Goal: Task Accomplishment & Management: Use online tool/utility

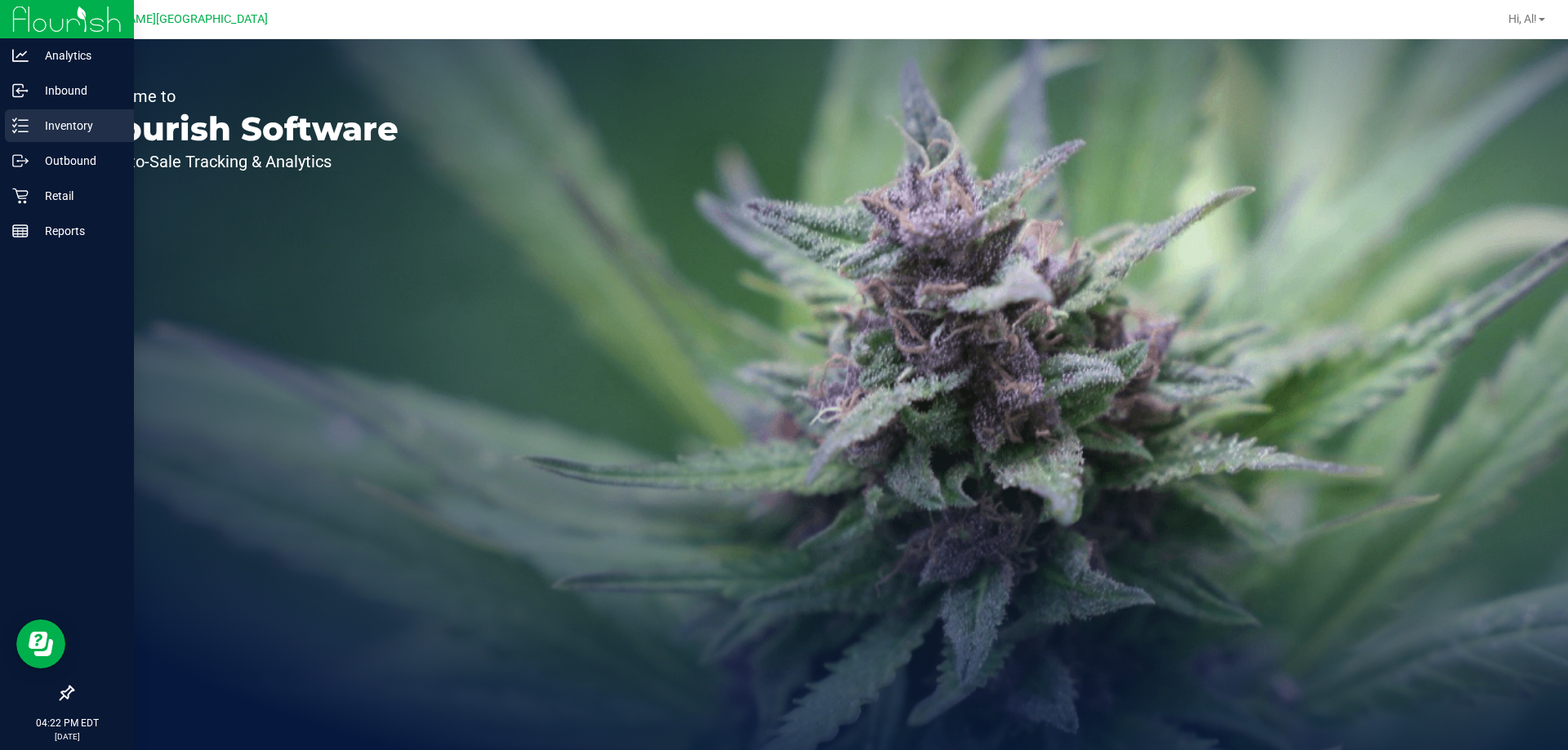
click at [69, 128] on p "Inventory" at bounding box center [77, 125] width 98 height 19
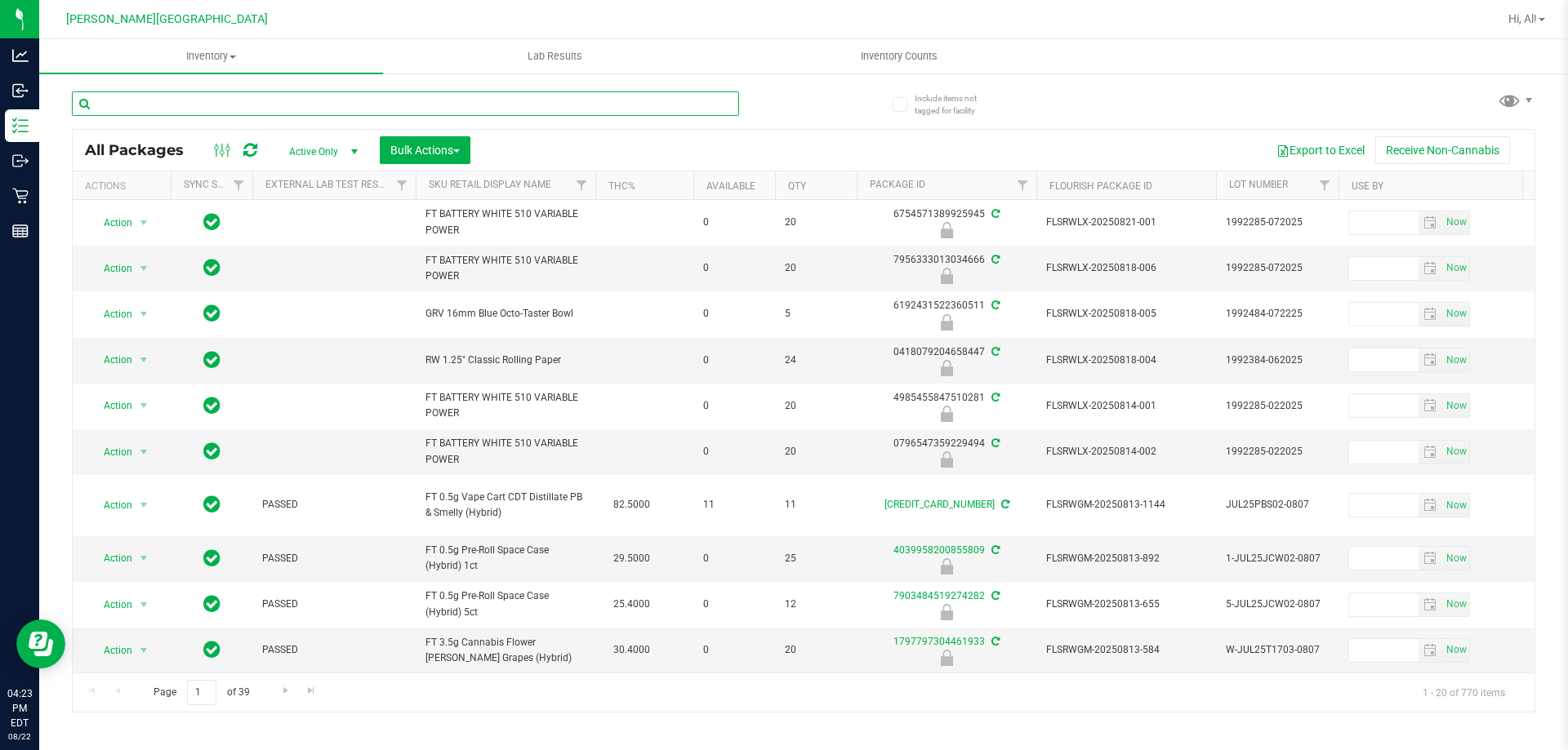
click at [733, 99] on input "text" at bounding box center [405, 103] width 667 height 24
type input "cjp"
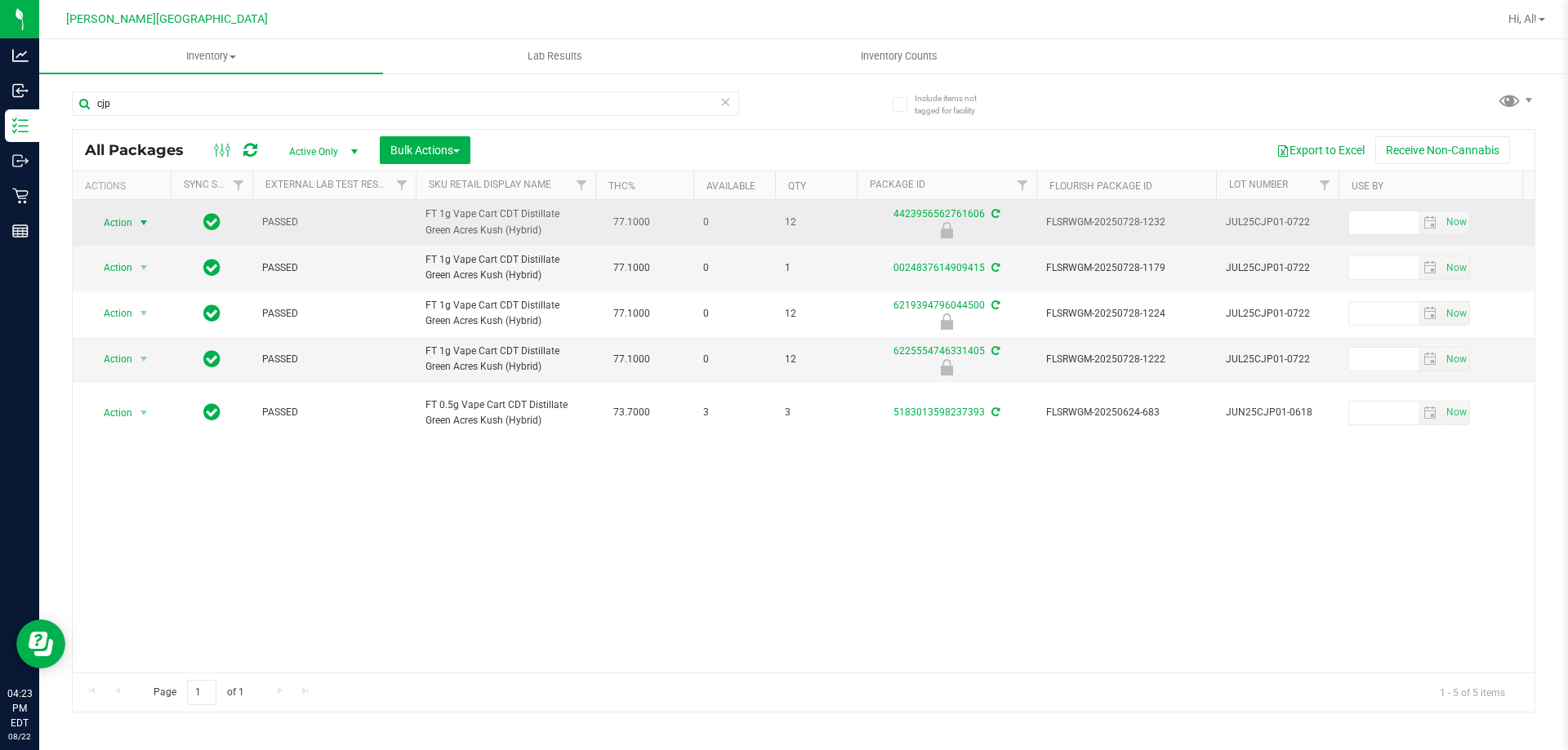
click at [112, 216] on span "Action" at bounding box center [111, 223] width 44 height 23
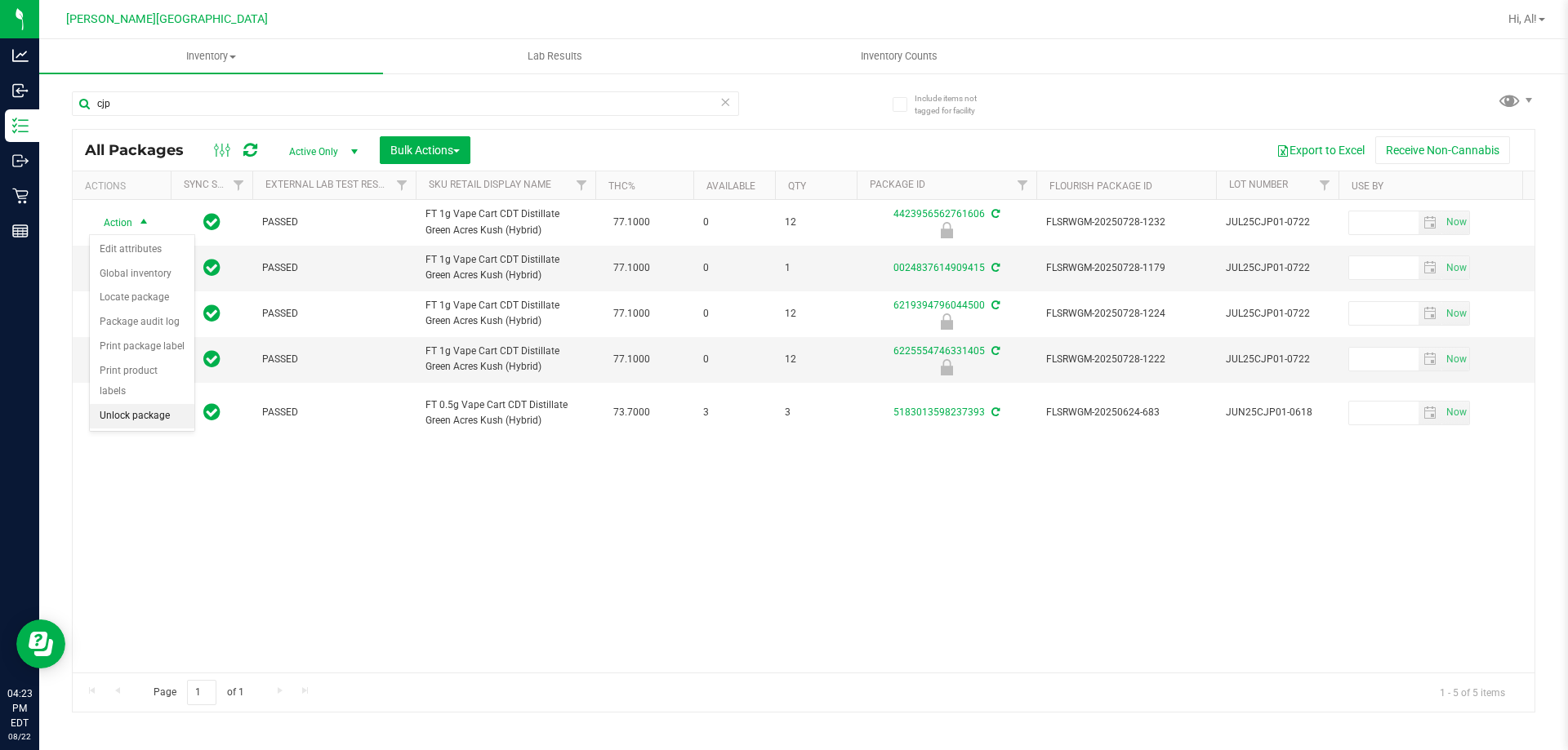
click at [111, 404] on li "Unlock package" at bounding box center [142, 416] width 105 height 24
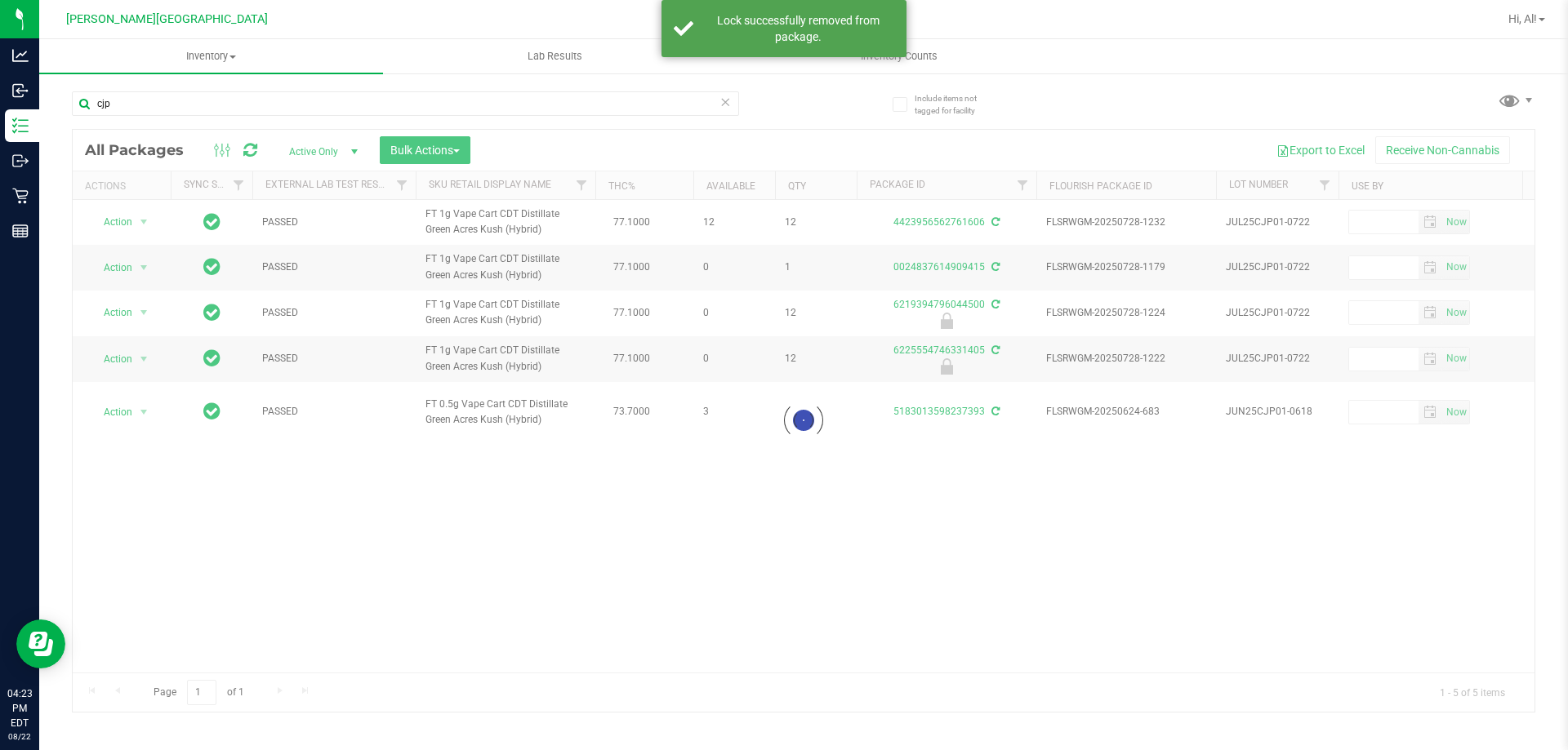
click at [723, 97] on icon at bounding box center [726, 101] width 12 height 19
click at [692, 101] on input "text" at bounding box center [405, 103] width 667 height 24
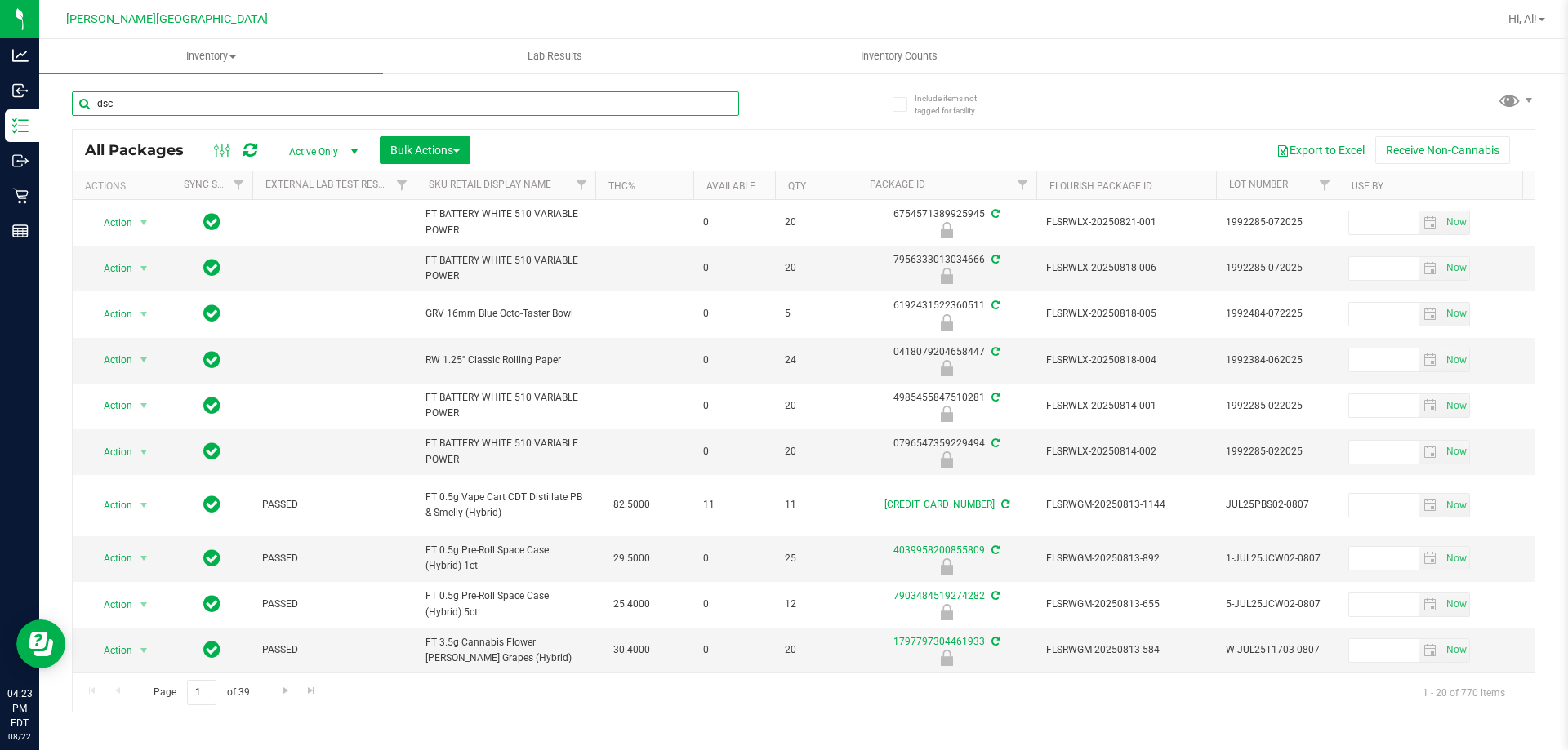
type input "dsc"
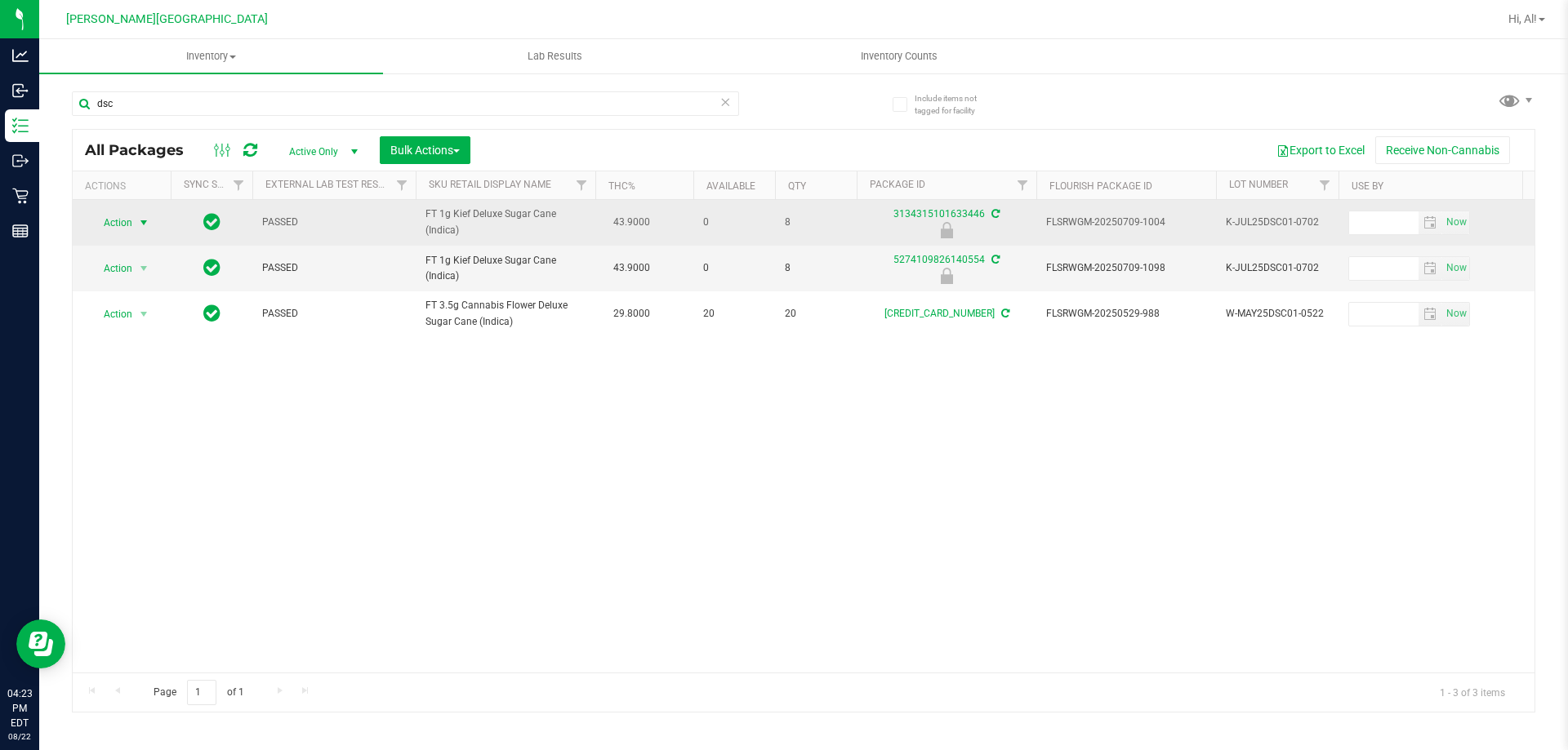
click at [121, 233] on span "Action" at bounding box center [111, 223] width 44 height 23
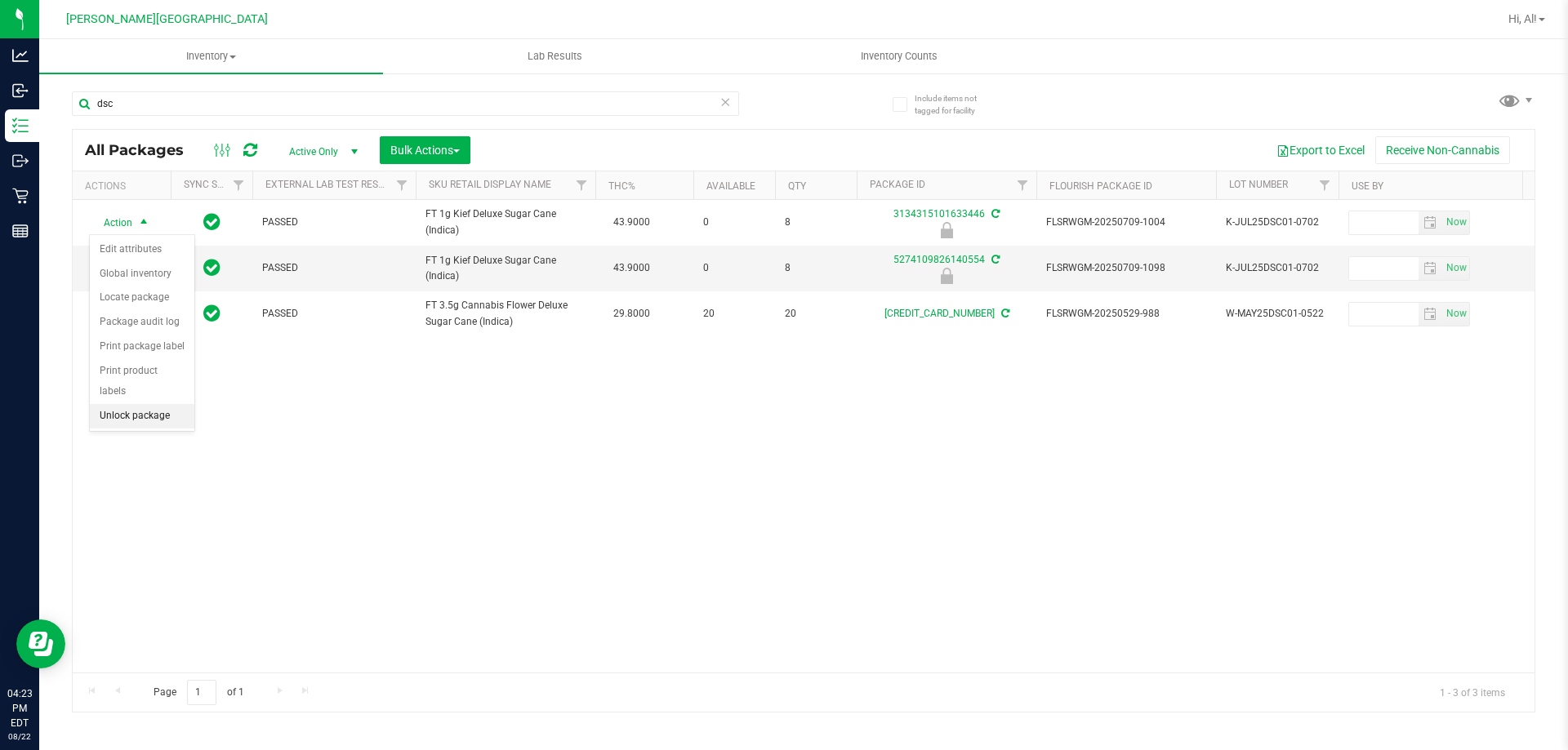
click at [153, 404] on li "Unlock package" at bounding box center [142, 416] width 105 height 24
click at [724, 105] on icon at bounding box center [726, 101] width 12 height 19
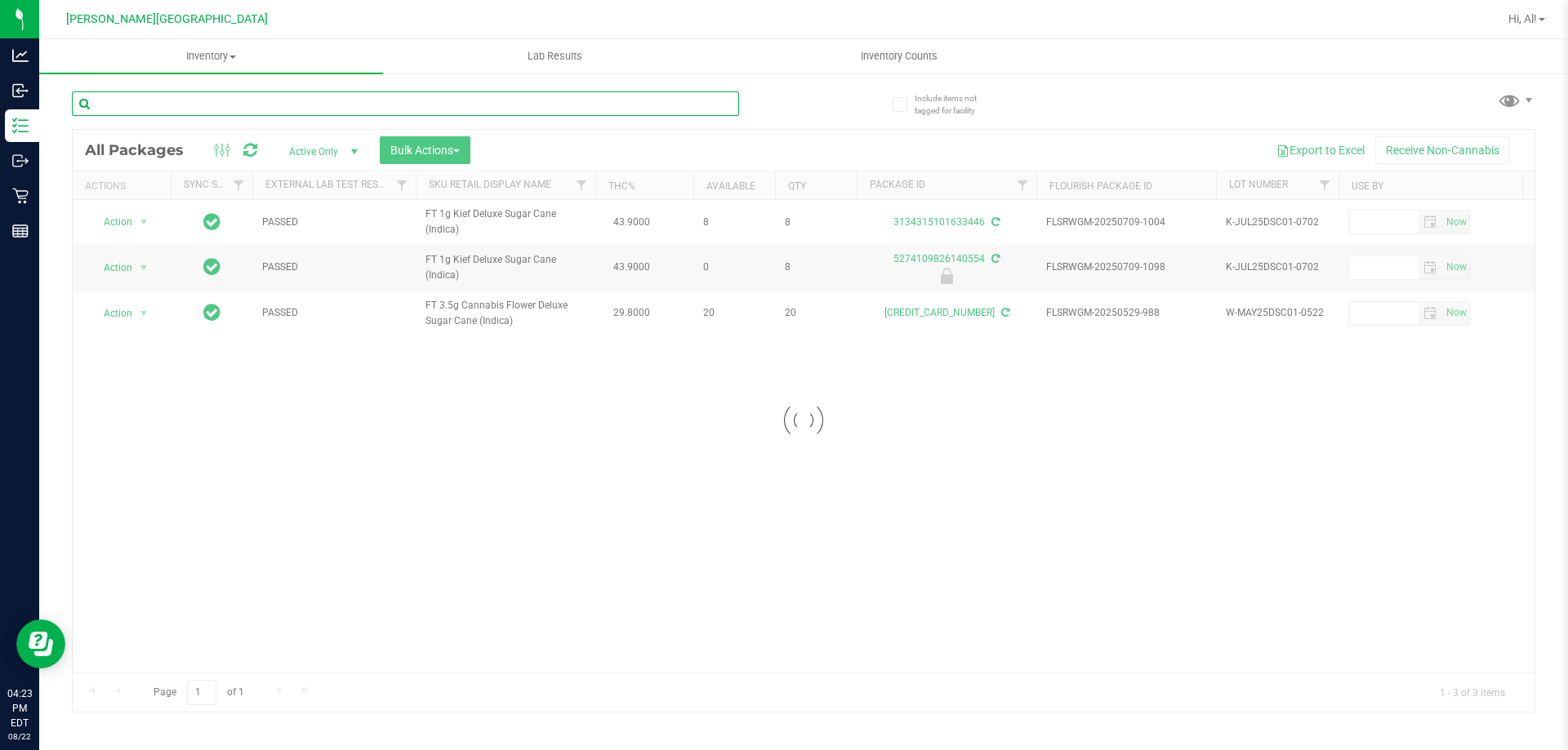
click at [694, 105] on input "text" at bounding box center [405, 103] width 667 height 24
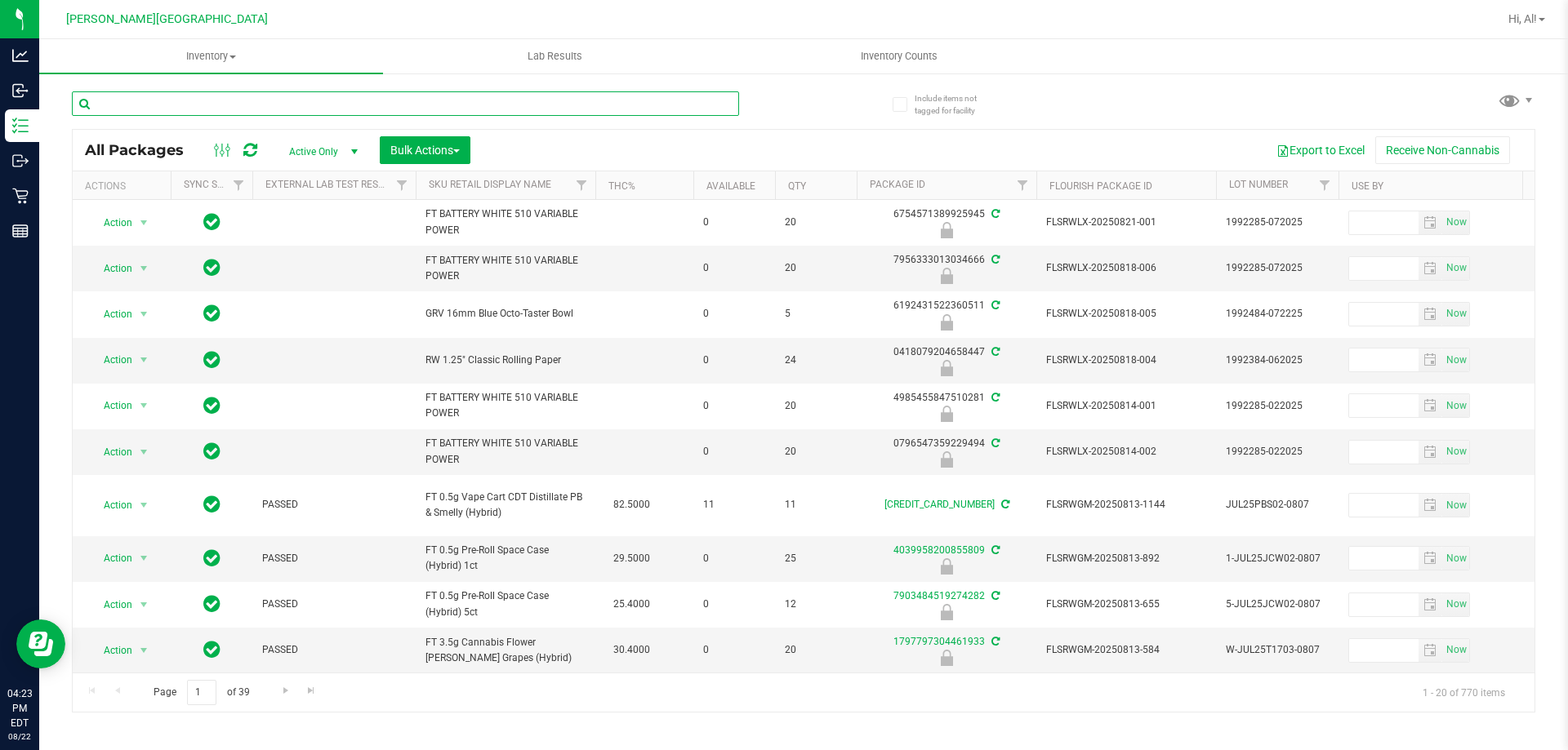
click at [694, 105] on input "text" at bounding box center [405, 103] width 667 height 24
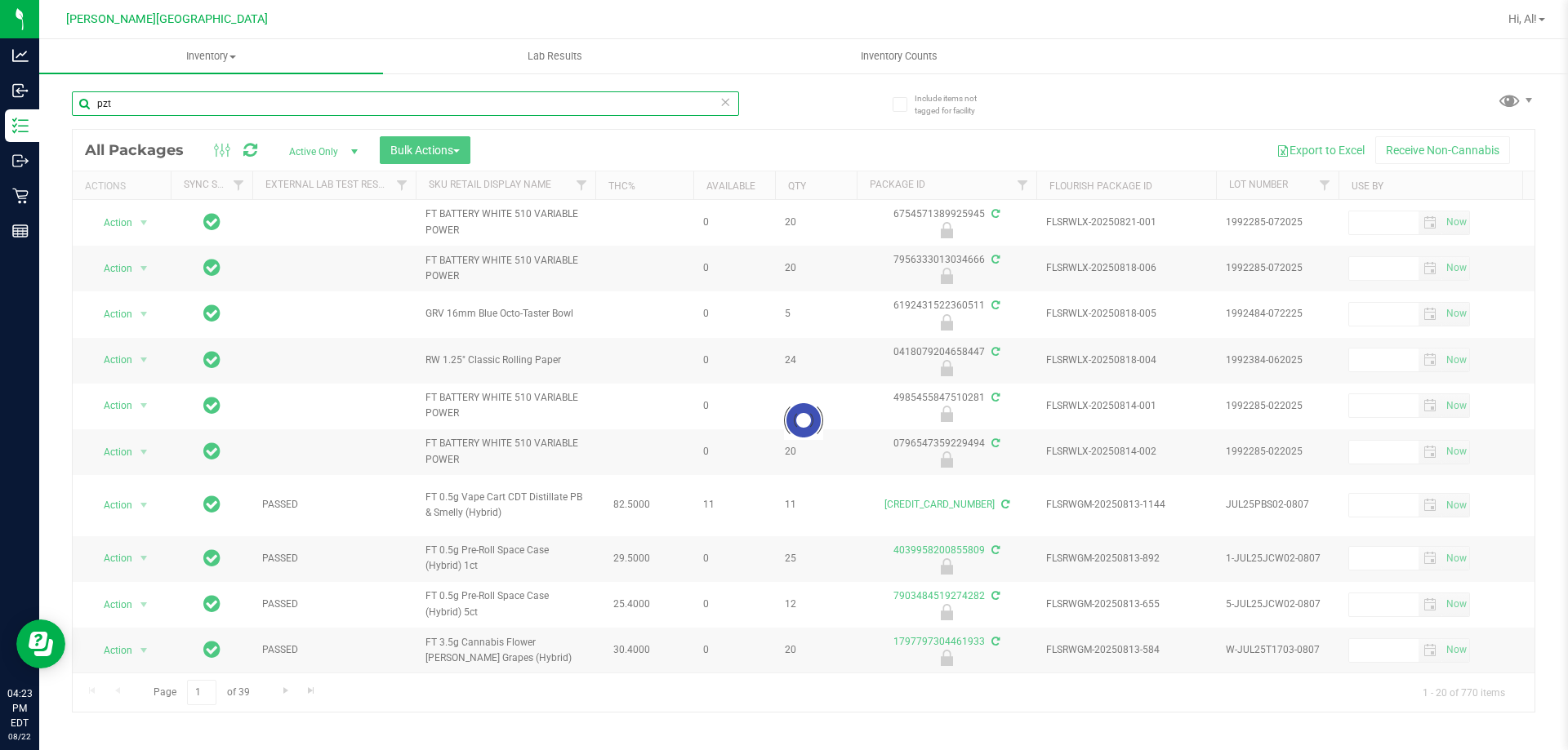
type input "pzt"
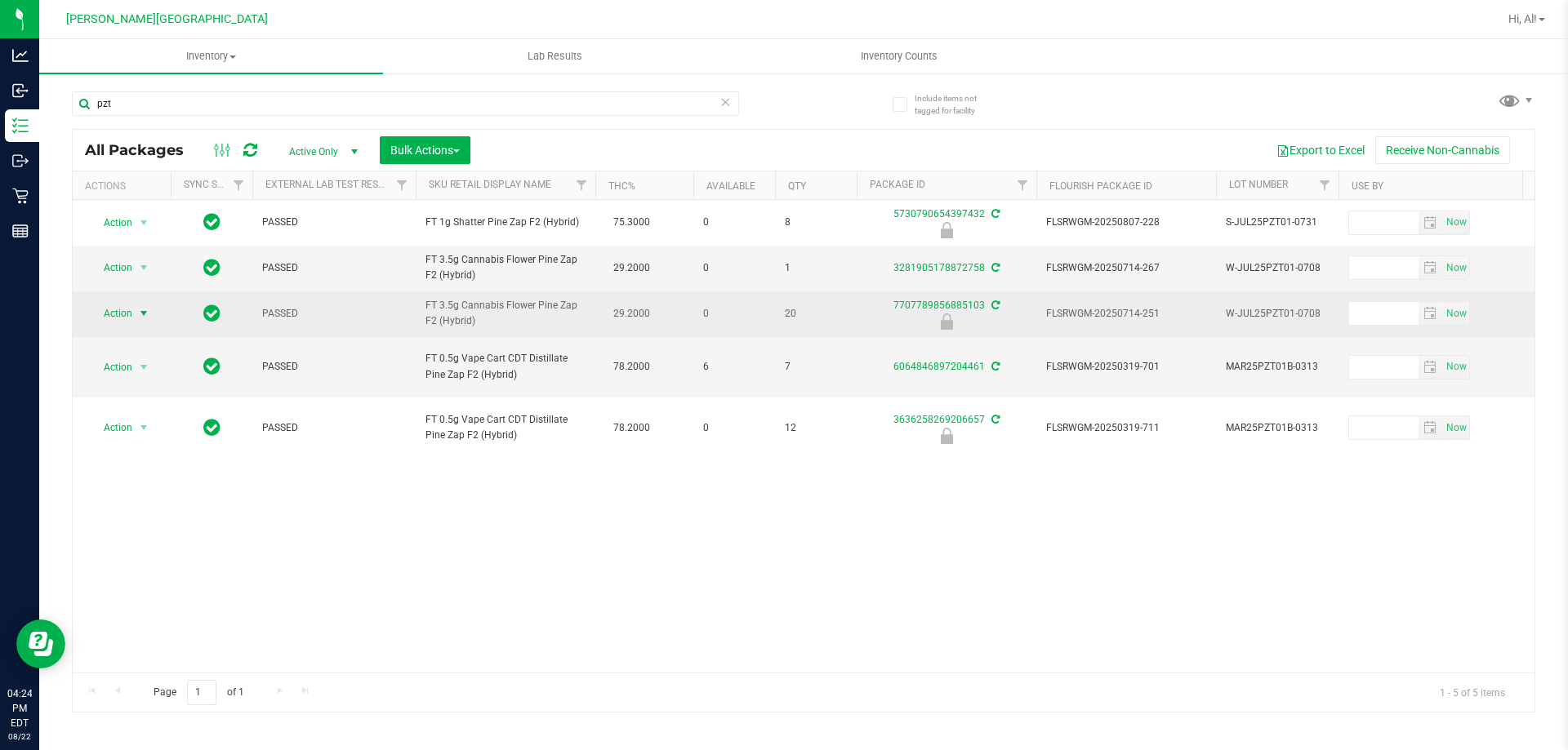
click at [150, 320] on span "select" at bounding box center [143, 313] width 13 height 13
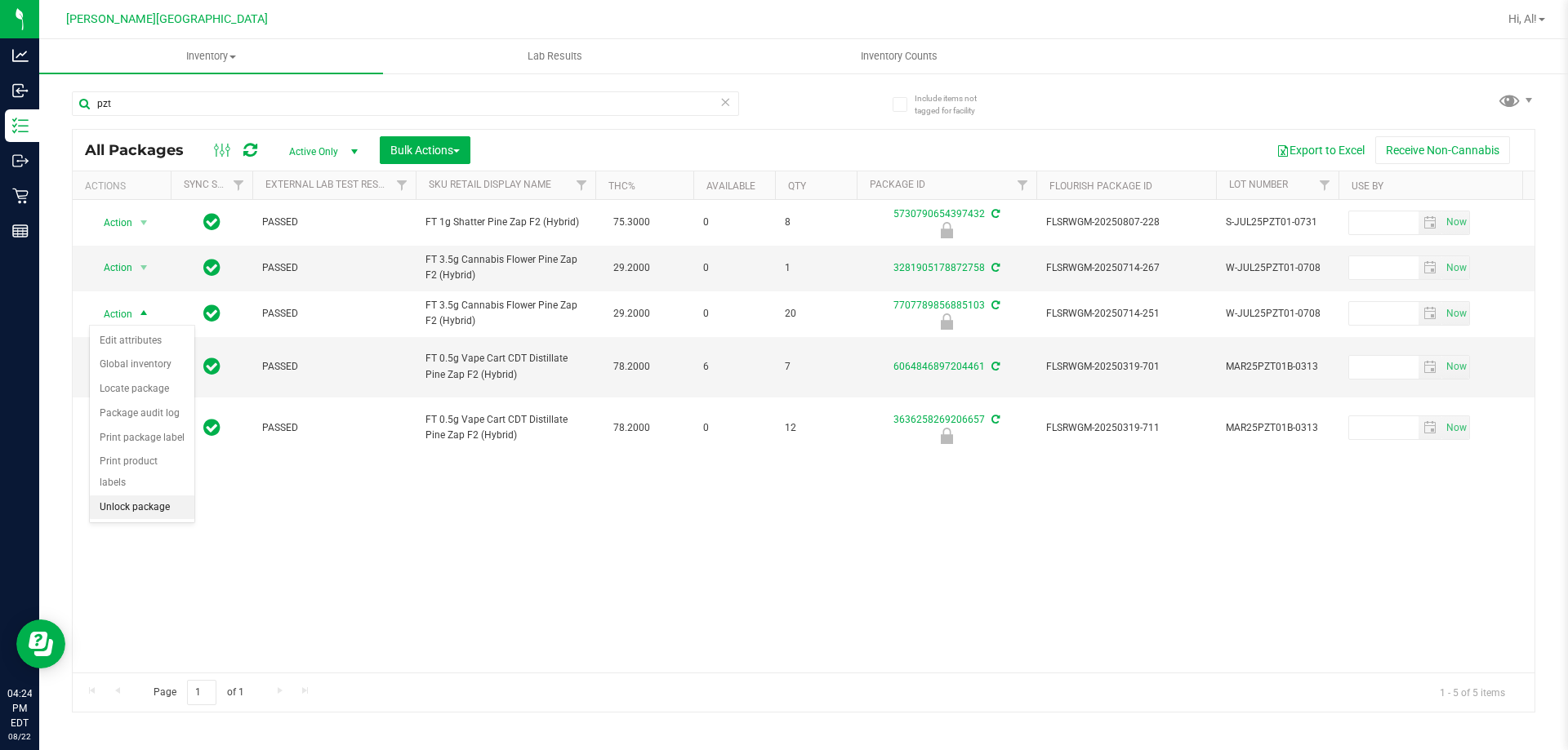
click at [139, 495] on li "Unlock package" at bounding box center [142, 507] width 105 height 24
click at [726, 112] on span at bounding box center [726, 102] width 12 height 21
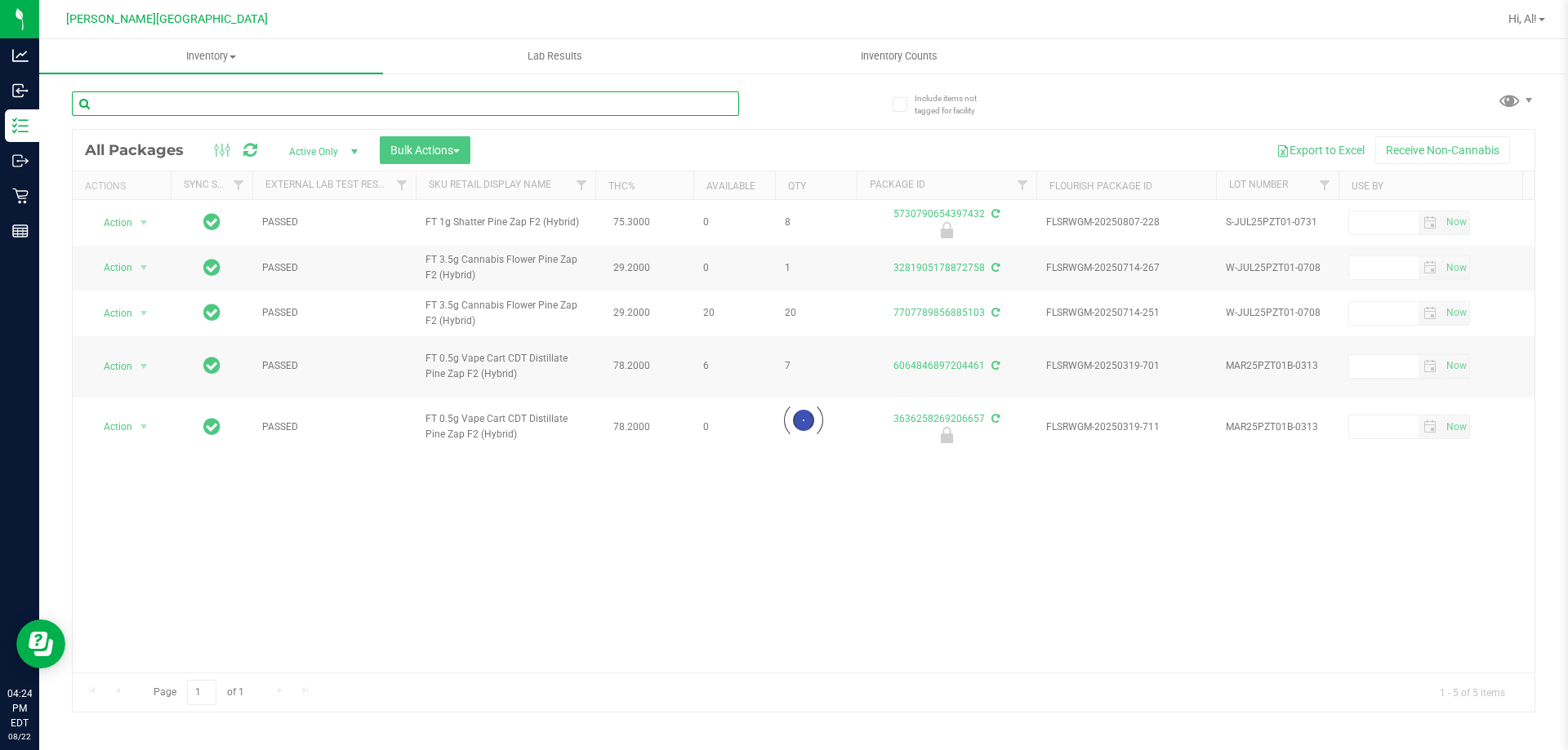
click at [698, 98] on input "text" at bounding box center [405, 103] width 667 height 24
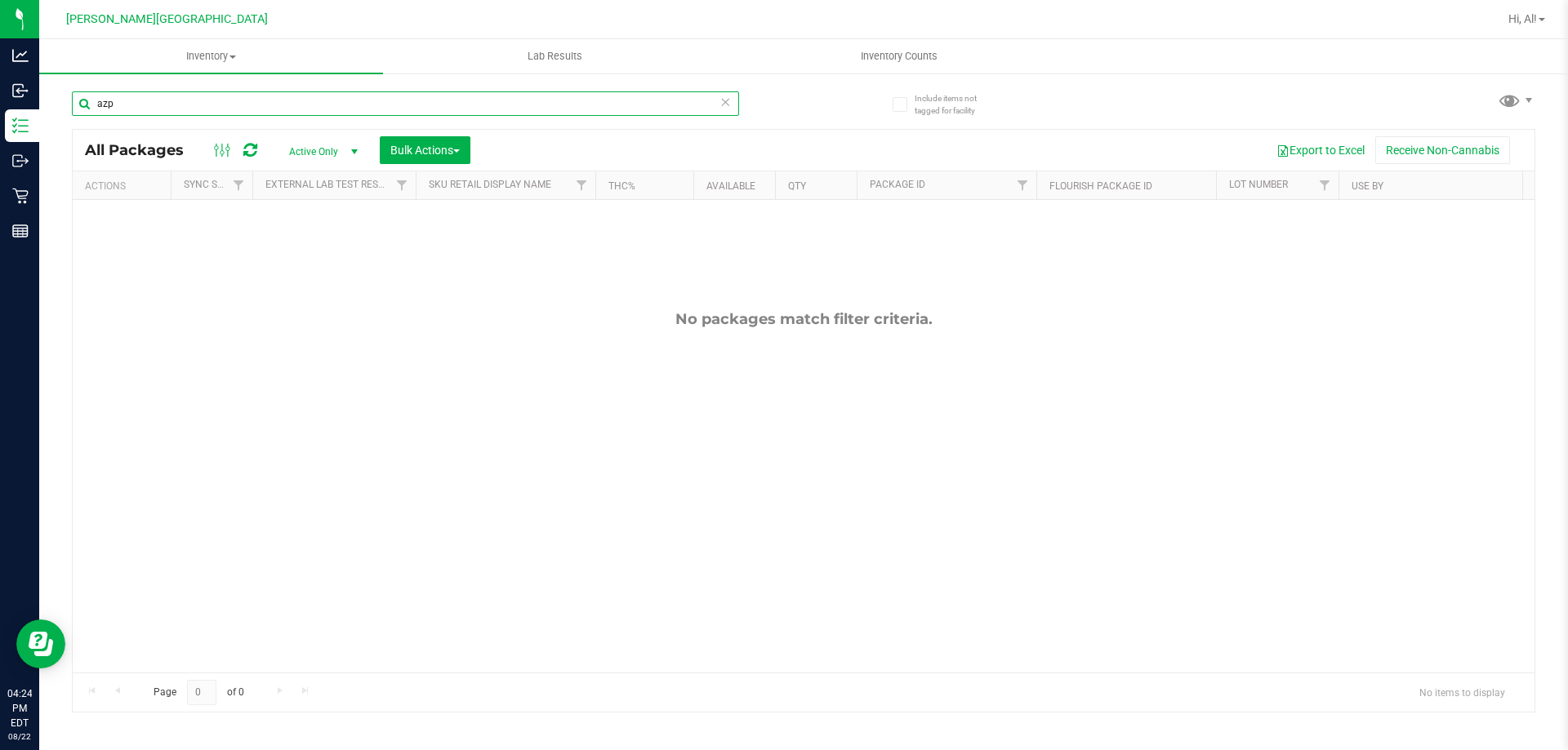
click at [204, 104] on input "azp" at bounding box center [405, 103] width 667 height 24
type input "zap"
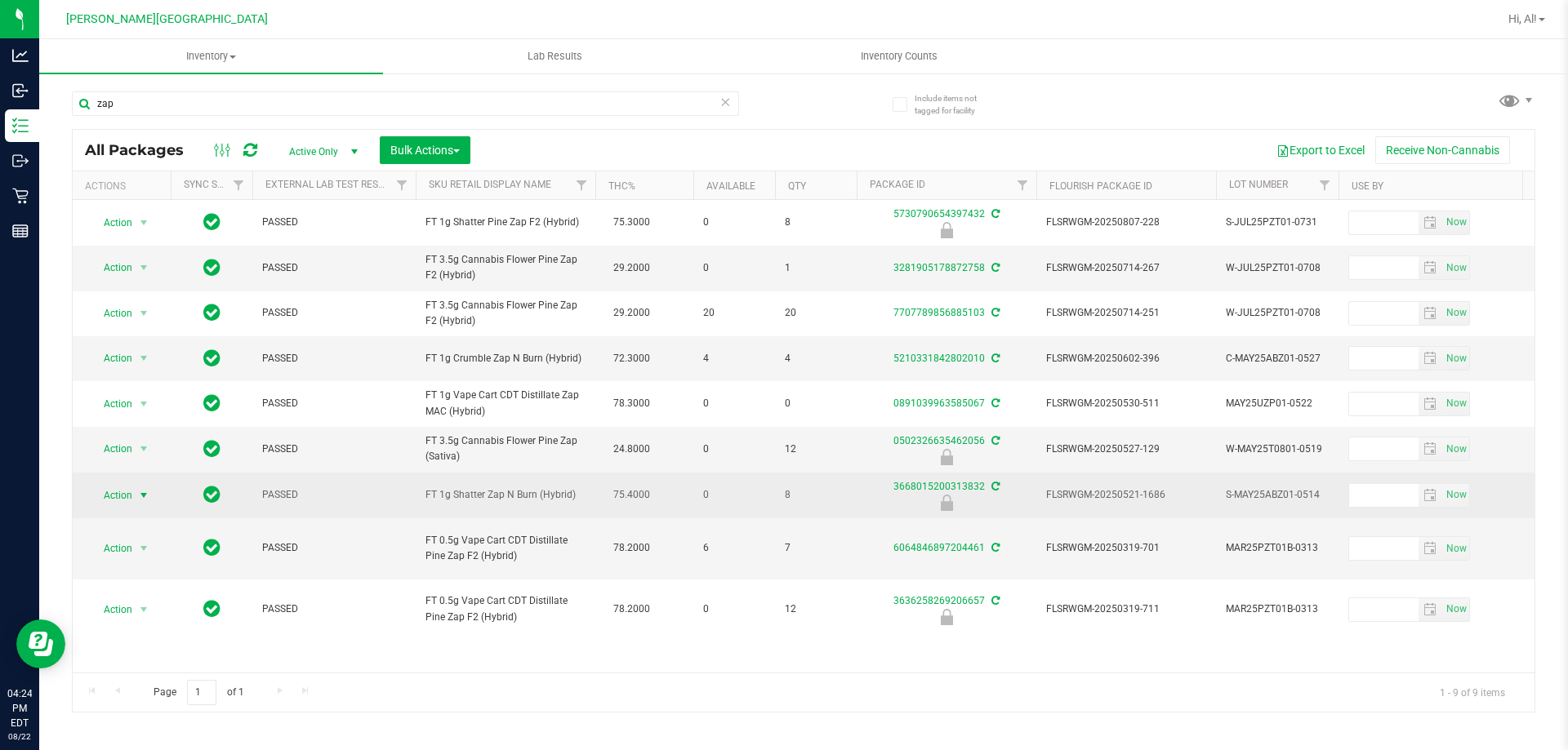
click at [144, 507] on span "select" at bounding box center [144, 495] width 20 height 23
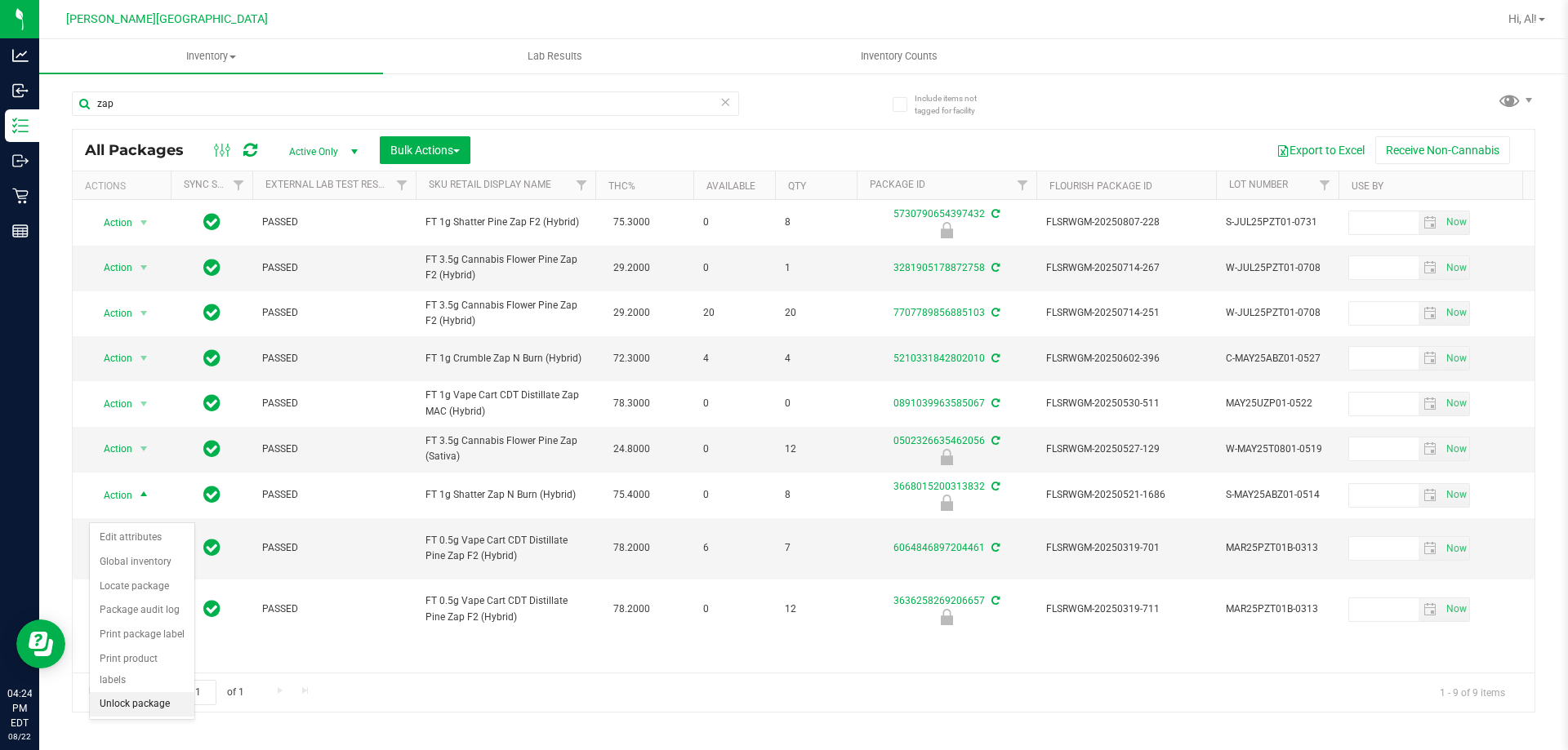
click at [143, 693] on li "Unlock package" at bounding box center [142, 704] width 105 height 24
